Goal: Obtain resource: Download file/media

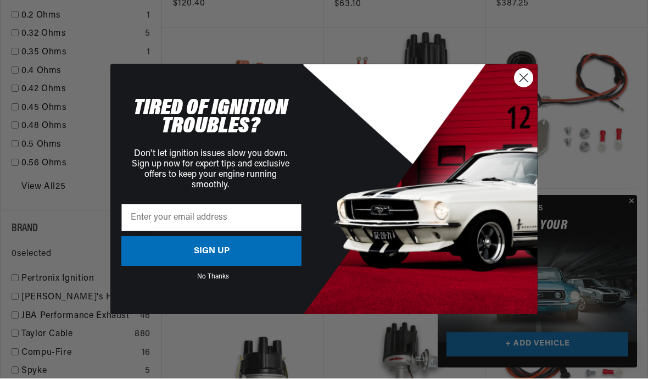
click at [522, 88] on icon "Close dialog" at bounding box center [523, 78] width 19 height 19
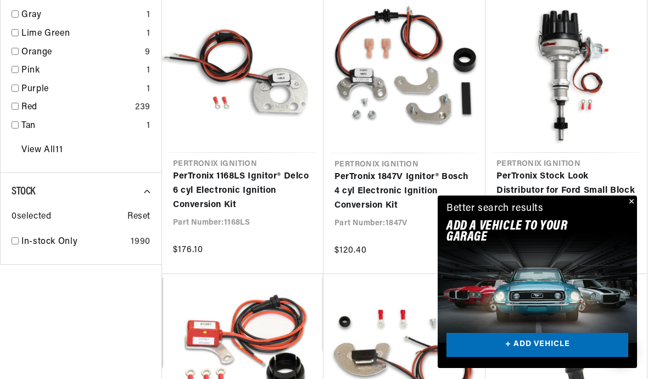
scroll to position [2036, 0]
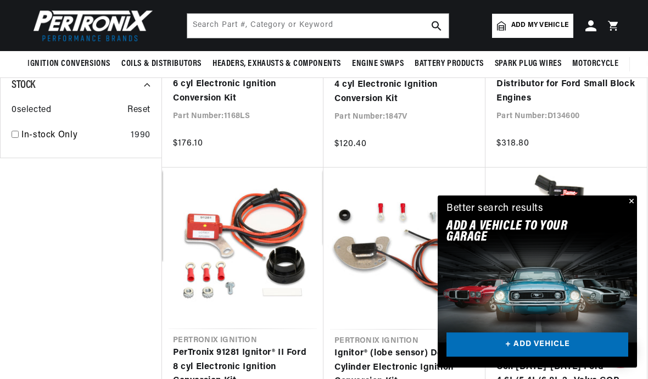
scroll to position [0, 333]
click at [541, 27] on span "Add my vehicle" at bounding box center [539, 25] width 57 height 10
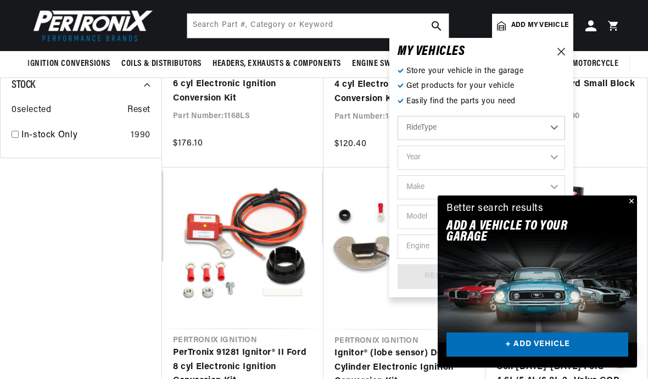
scroll to position [2142, 0]
click at [556, 154] on select "Year 2026 2025 2024 2023 2022 2021 2020 2019 2018 2017 2016 2015 2014 2013 2012…" at bounding box center [480, 157] width 167 height 24
select select "1977"
click at [466, 156] on select "2026 2025 2024 2023 2022 2021 2020 2019 2018 2017 2016 2015 2014 2013 2012 2011…" at bounding box center [480, 157] width 167 height 24
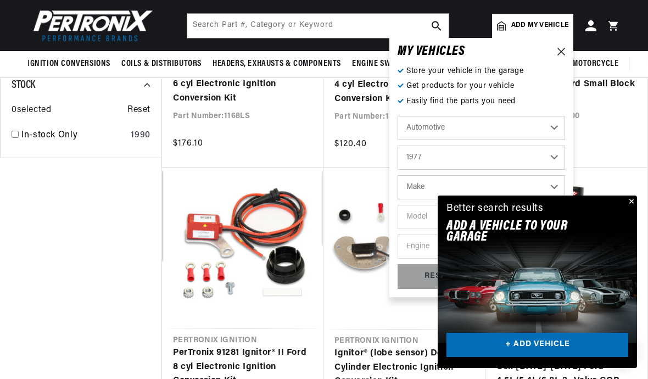
select select "1979"
click at [438, 182] on select "Make Alfa Romeo American Motors Audi Avanti BMW Buick Cadillac Checker Chevrole…" at bounding box center [480, 187] width 167 height 24
select select "MG"
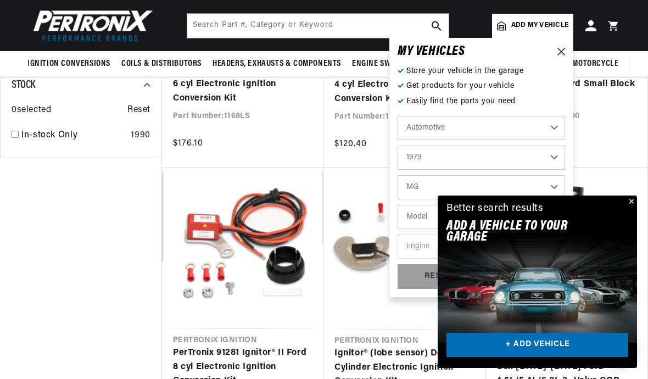
click at [427, 211] on select "Model MGB Midget" at bounding box center [480, 217] width 167 height 24
select select "MGB"
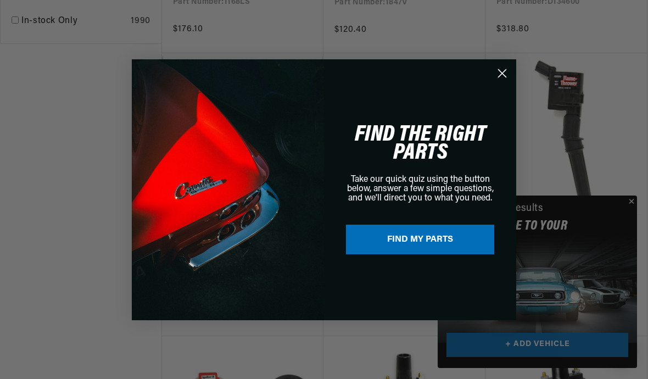
scroll to position [2256, 0]
click at [503, 82] on circle "Close dialog" at bounding box center [502, 73] width 18 height 18
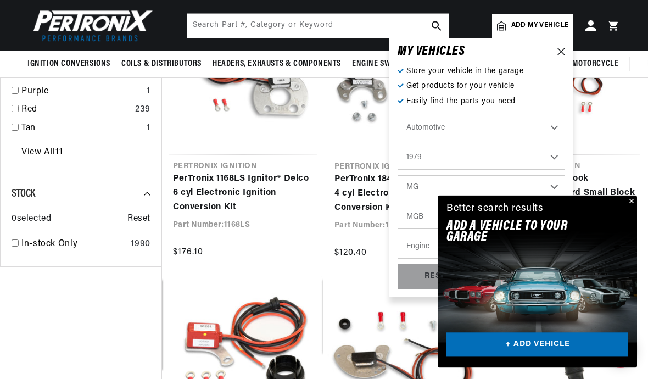
scroll to position [2033, 0]
click at [636, 214] on link "PerTronix Stock Look Distributor for Ford Small Block Engines" at bounding box center [565, 193] width 139 height 42
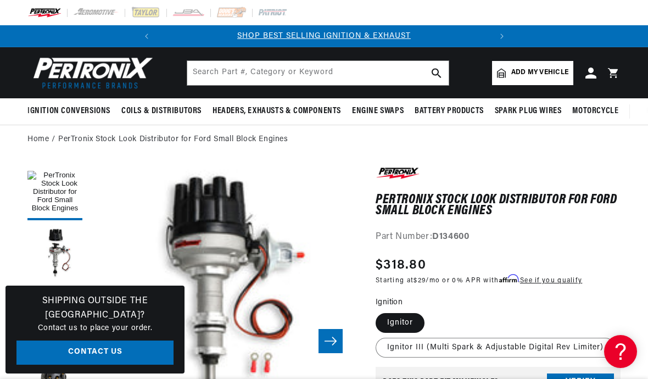
click at [557, 69] on span "Add my vehicle" at bounding box center [539, 73] width 57 height 10
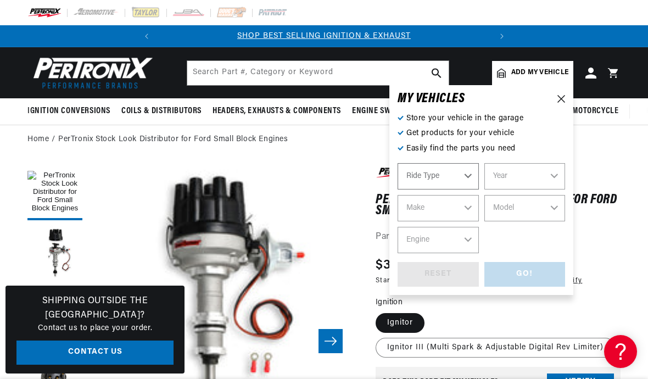
select select "Automotive"
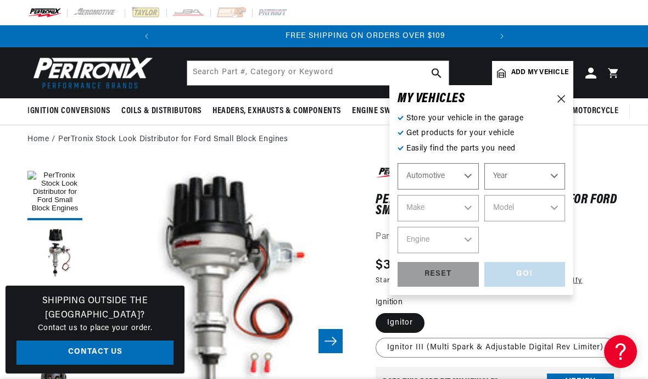
scroll to position [0, 333]
click at [558, 175] on select "Year 2026 2025 2024 2023 2022 2021 2020 2019 2018 2017 2016 2015 2014 2013 2012…" at bounding box center [524, 176] width 81 height 26
select select "1979"
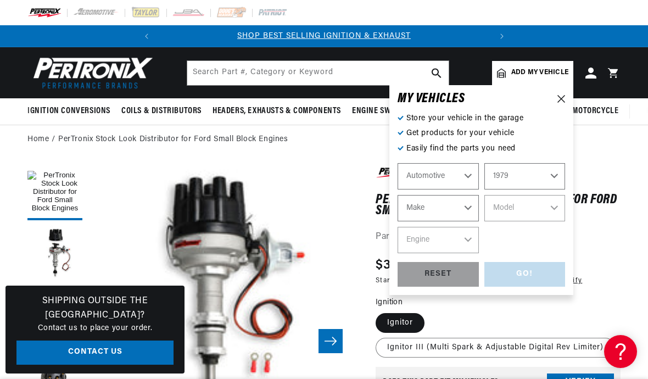
click at [462, 212] on select "Make Alfa Romeo American Motors Audi Avanti BMW Buick Cadillac Checker Chevrole…" at bounding box center [437, 208] width 81 height 26
select select "MG"
click at [558, 205] on select "Model MGB Midget" at bounding box center [524, 208] width 81 height 26
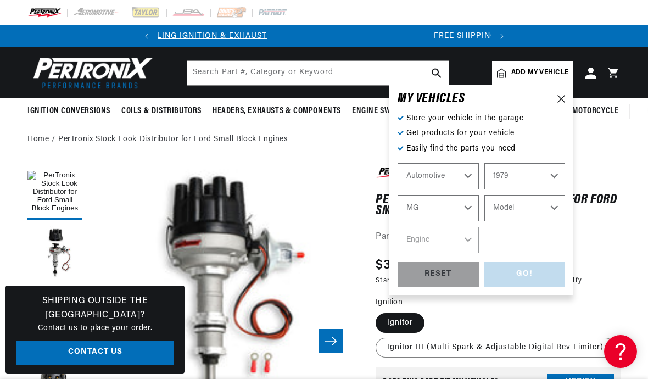
select select "MGB"
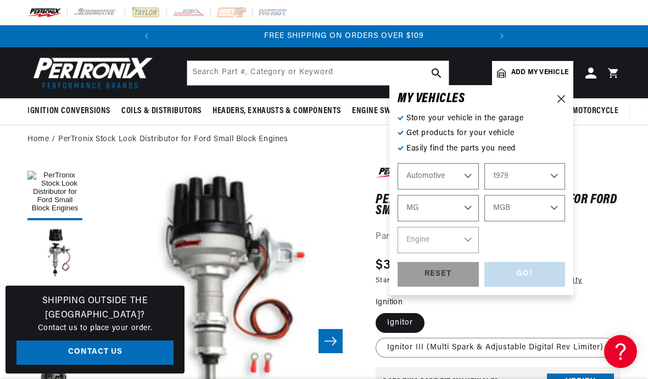
scroll to position [0, 333]
click at [465, 238] on select "Engine 1.8L" at bounding box center [437, 240] width 81 height 26
select select "1.8L"
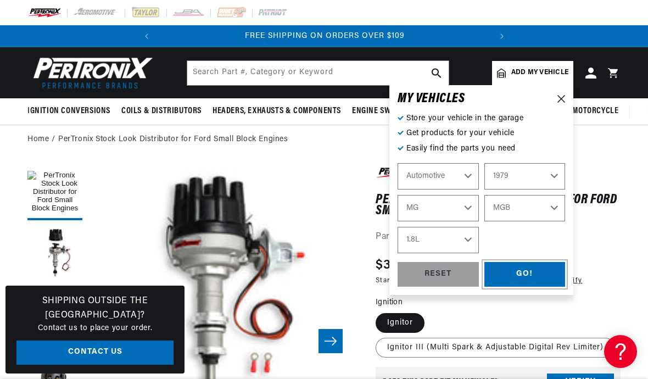
click at [534, 272] on div "GO!" at bounding box center [524, 274] width 81 height 25
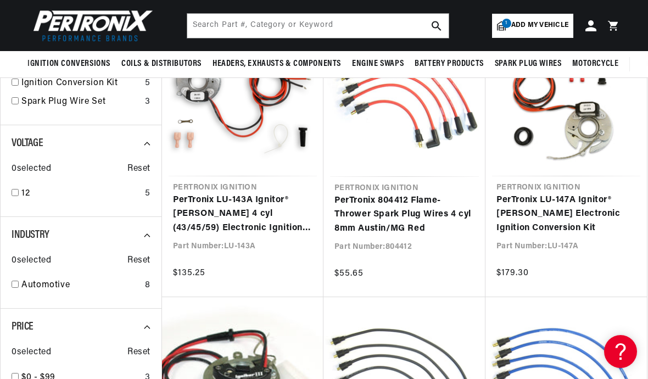
scroll to position [0, 243]
click at [175, 193] on link "PerTronix LU-143A Ignitor® Lucas 4 cyl (43/45/59) Electronic Ignition Conversio…" at bounding box center [242, 214] width 139 height 42
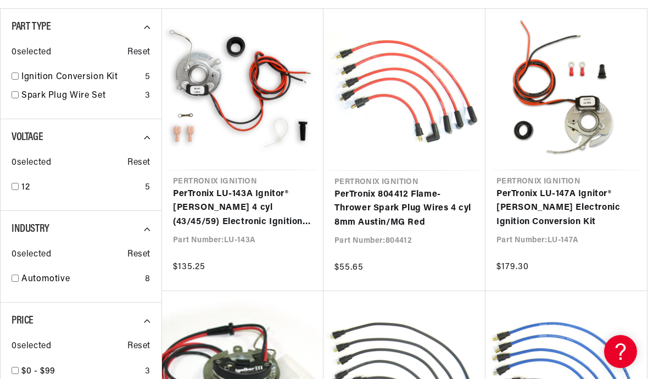
scroll to position [0, 333]
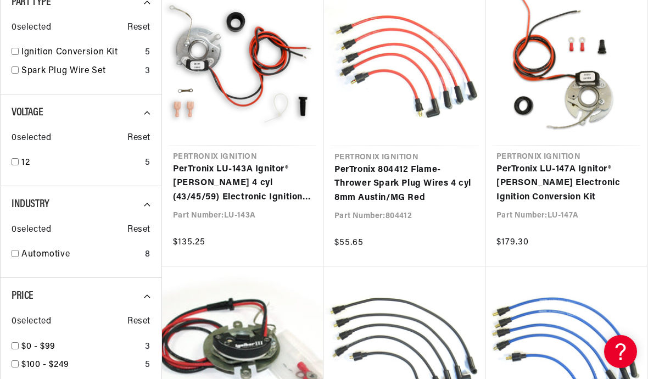
click at [215, 181] on link "PerTronix LU-143A Ignitor® [PERSON_NAME] 4 cyl (43/45/59) Electronic Ignition C…" at bounding box center [242, 183] width 139 height 42
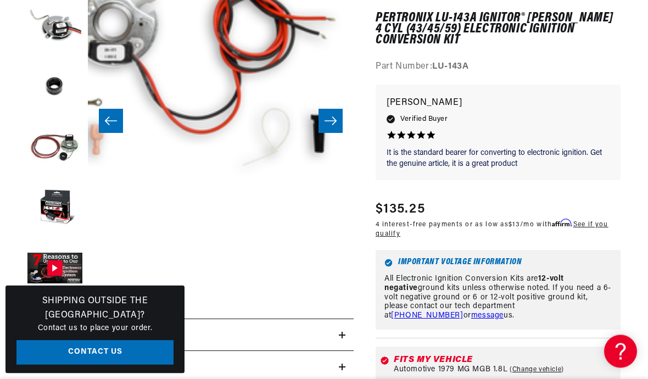
scroll to position [221, 0]
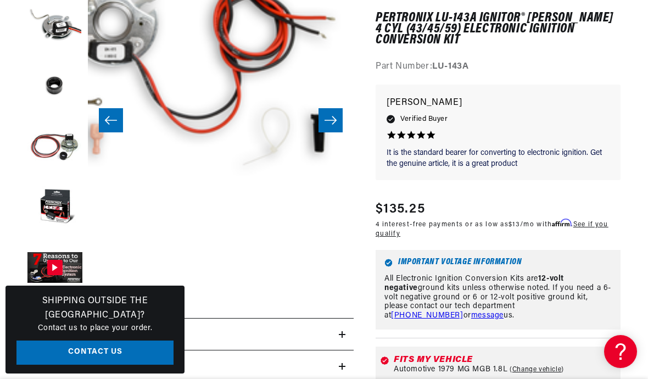
click at [51, 266] on button "Gallery Viewer" at bounding box center [54, 268] width 55 height 55
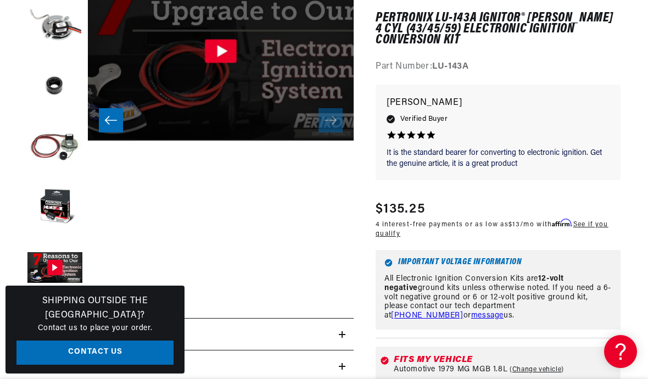
scroll to position [0, 333]
click at [207, 53] on icon "Gallery Viewer" at bounding box center [221, 51] width 32 height 24
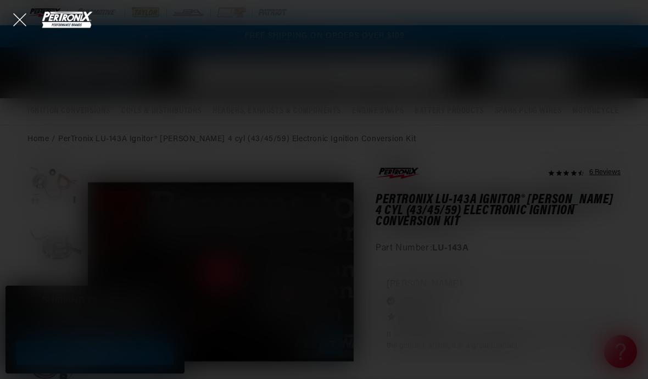
scroll to position [0, 0]
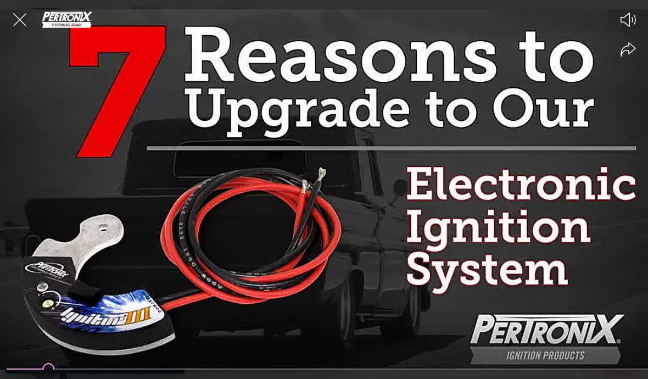
click at [217, 127] on div at bounding box center [324, 189] width 648 height 379
click at [301, 188] on div at bounding box center [324, 189] width 648 height 379
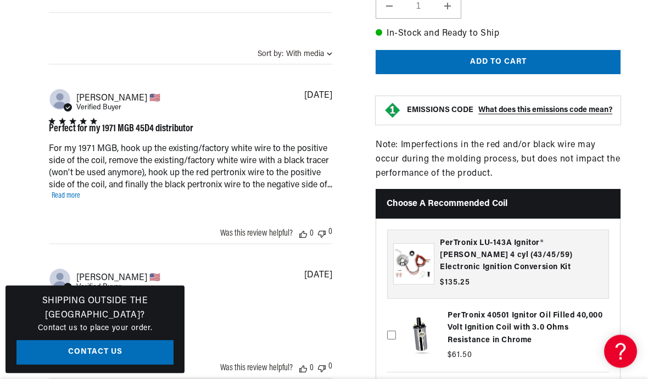
scroll to position [886, 0]
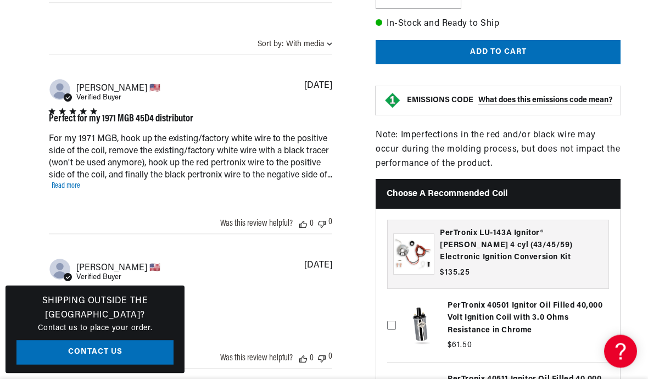
click at [552, 209] on h2 "Choose a Recommended Coil" at bounding box center [497, 194] width 245 height 29
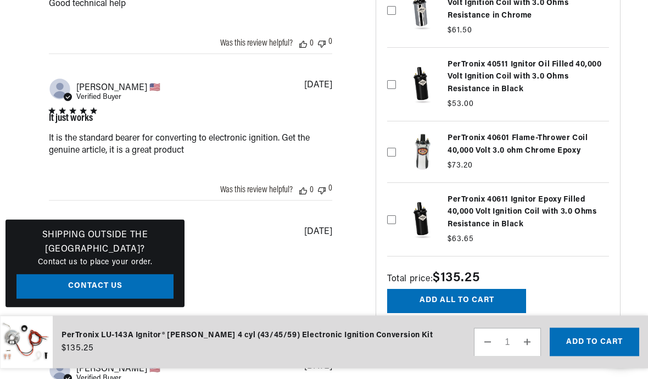
scroll to position [0, 0]
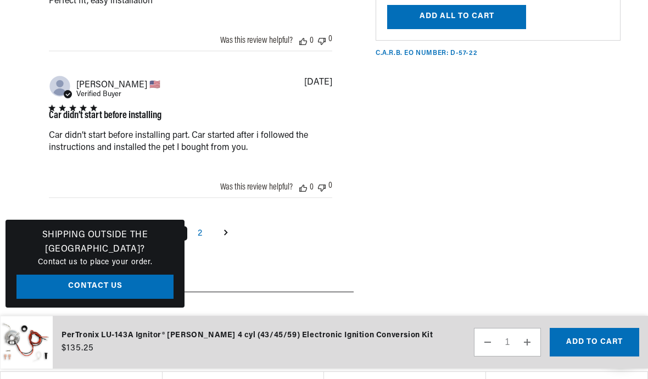
click at [0, 0] on div "Car didn’t start before installing part. Car started after i followed the instr…" at bounding box center [0, 0] width 0 height 0
click at [101, 159] on div "Car didn’t start before installing Car didn’t start before installing part. Car…" at bounding box center [191, 132] width 284 height 54
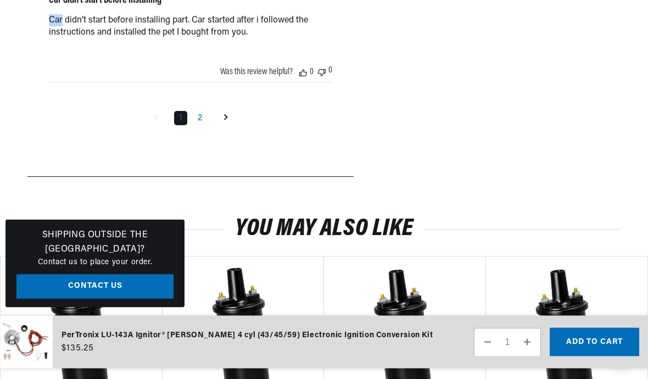
scroll to position [1600, 0]
click at [147, 44] on div "Car didn’t start before installing Car didn’t start before installing part. Car…" at bounding box center [191, 17] width 284 height 54
click at [194, 125] on link "2" at bounding box center [200, 118] width 14 height 14
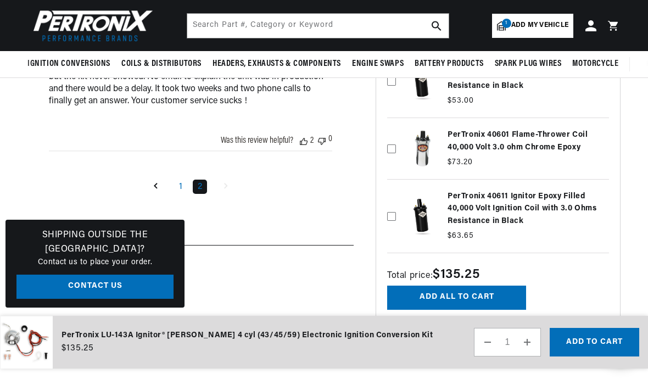
scroll to position [0, 286]
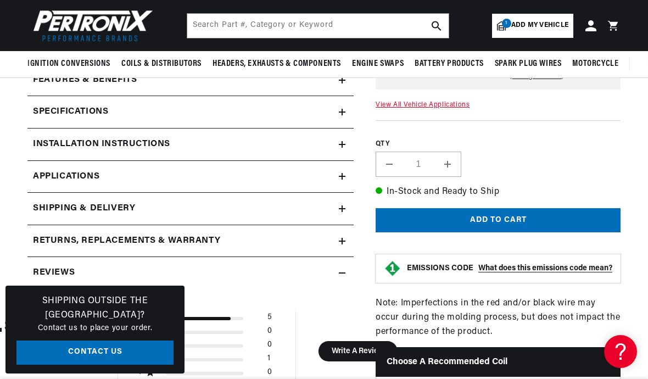
click at [135, 135] on summary "Installation instructions" at bounding box center [190, 144] width 326 height 32
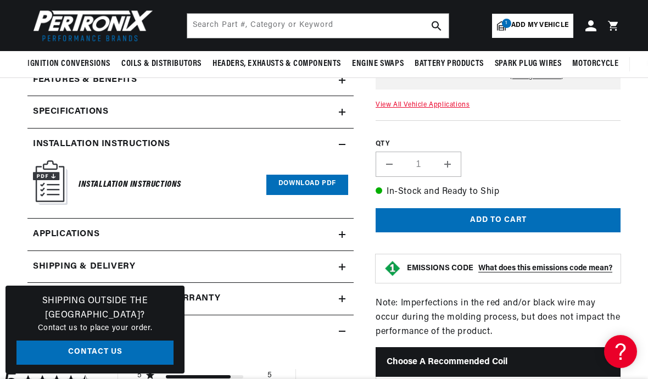
click at [315, 183] on link "Download PDF" at bounding box center [307, 185] width 82 height 20
